Goal: Task Accomplishment & Management: Use online tool/utility

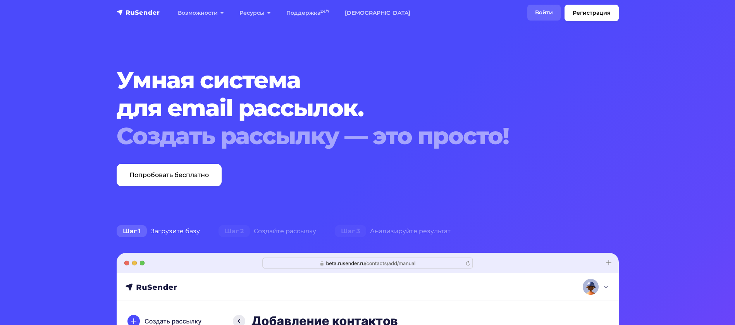
click at [544, 15] on link "Войти" at bounding box center [543, 13] width 33 height 16
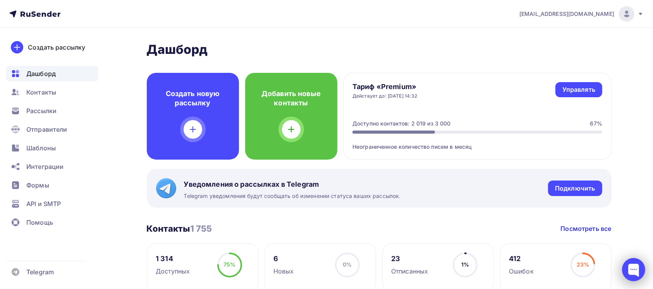
click at [634, 265] on div at bounding box center [633, 269] width 23 height 23
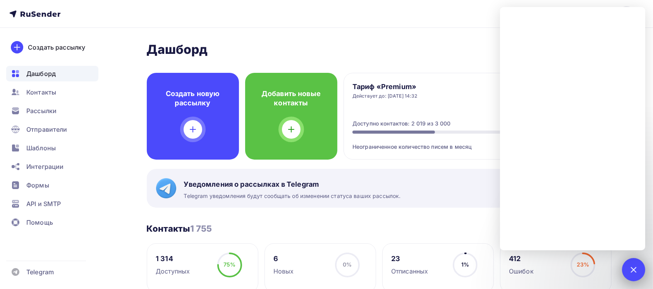
click at [634, 272] on div at bounding box center [633, 269] width 10 height 10
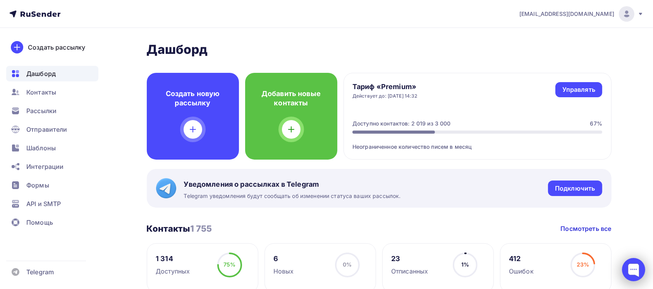
click at [632, 266] on div at bounding box center [633, 269] width 23 height 23
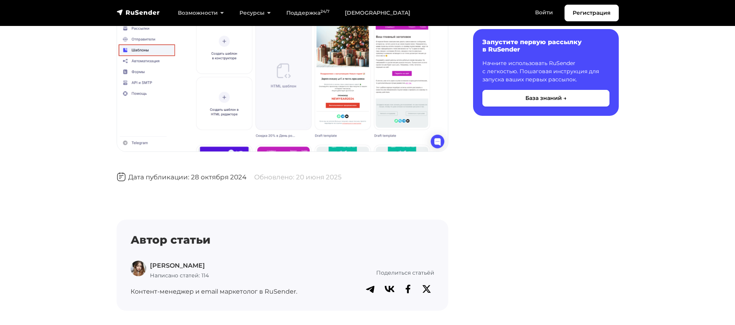
scroll to position [1510, 0]
